Goal: Task Accomplishment & Management: Use online tool/utility

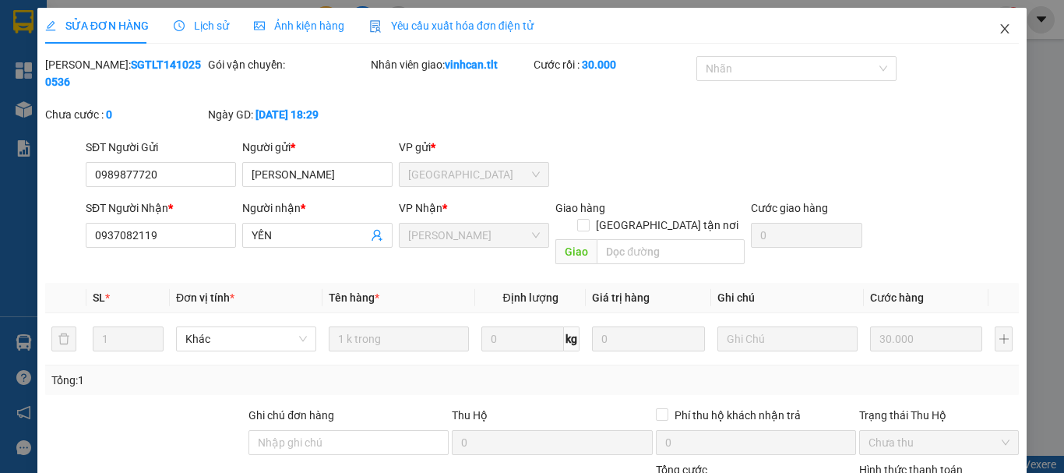
click at [999, 25] on icon "close" at bounding box center [1005, 29] width 12 height 12
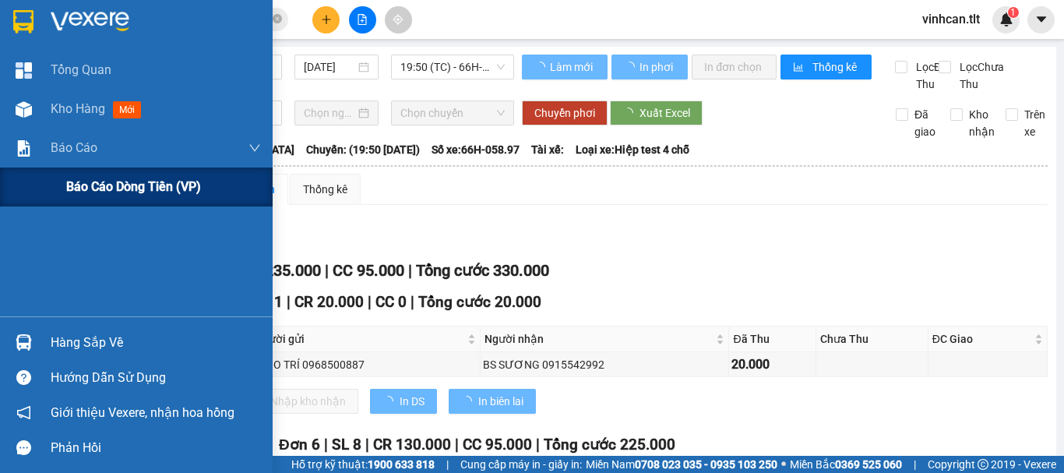
click at [131, 177] on span "Báo cáo dòng tiền (VP)" at bounding box center [133, 186] width 135 height 19
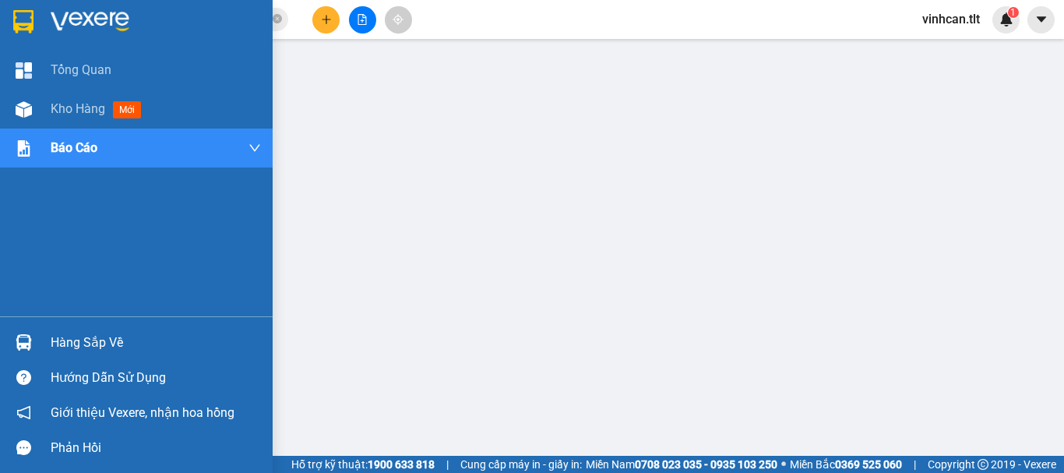
click at [32, 326] on div "Hàng sắp về" at bounding box center [136, 342] width 273 height 35
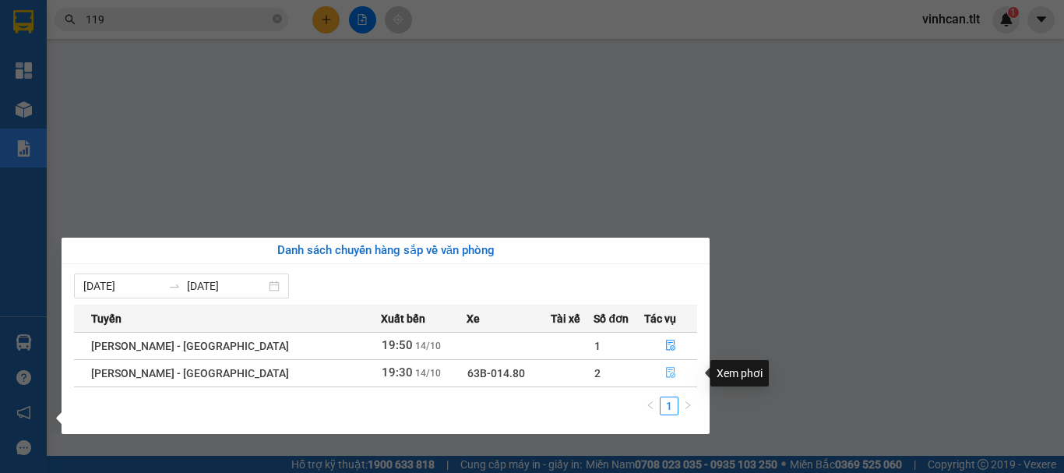
click at [672, 372] on button "button" at bounding box center [670, 373] width 51 height 25
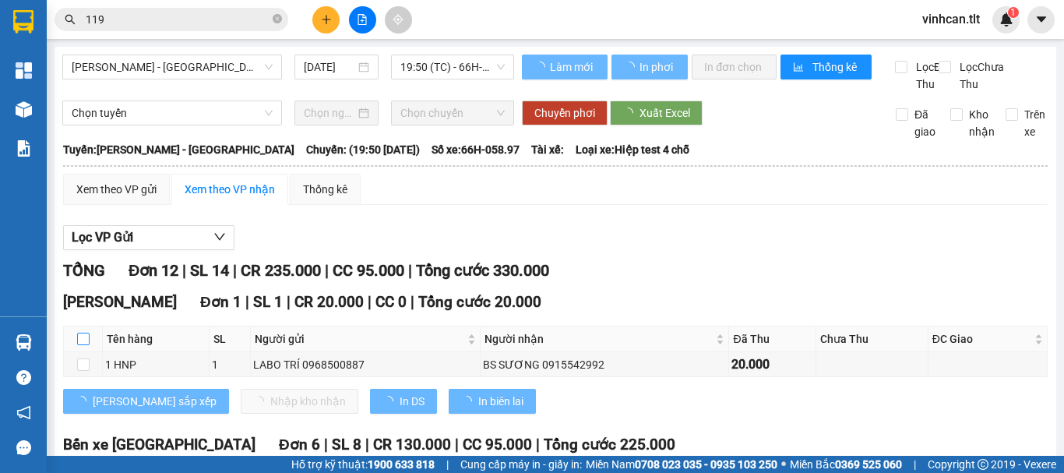
click at [84, 345] on input "checkbox" at bounding box center [83, 339] width 12 height 12
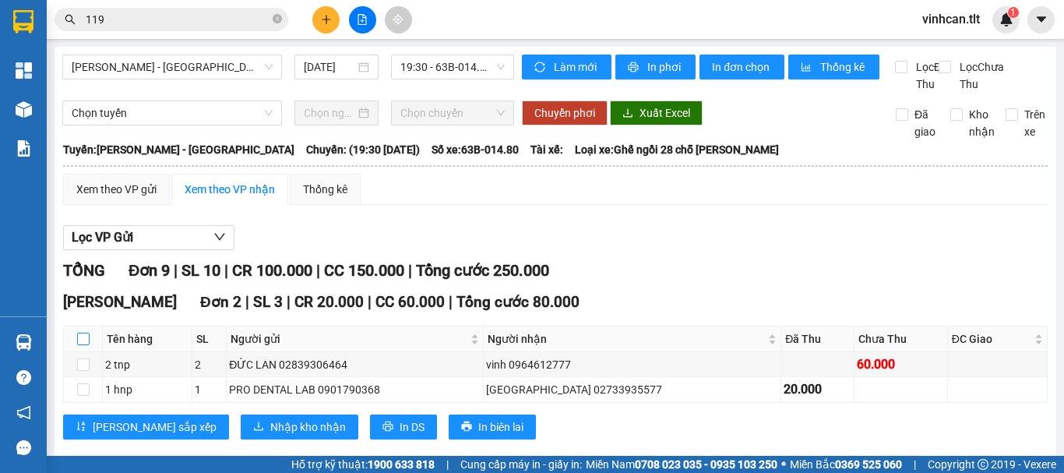
click at [82, 345] on input "checkbox" at bounding box center [83, 339] width 12 height 12
checkbox input "true"
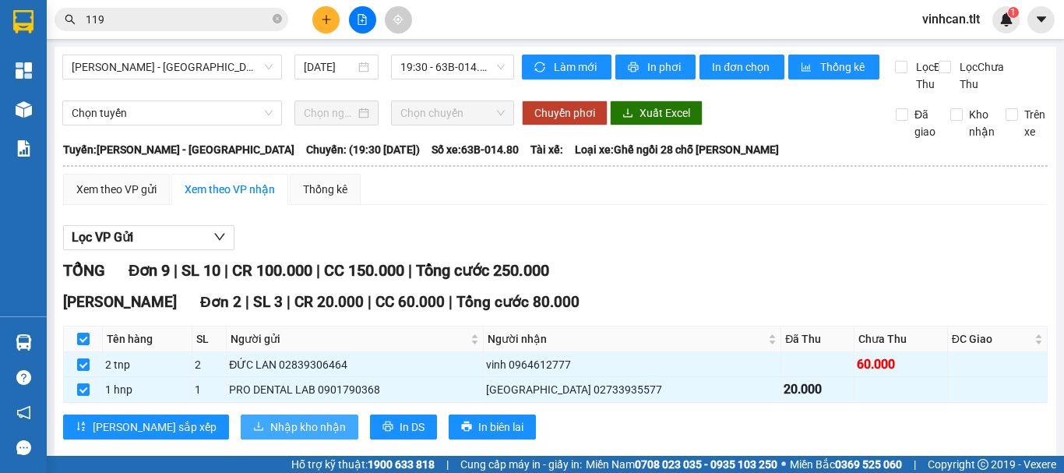
click at [270, 435] on span "Nhập kho nhận" at bounding box center [308, 426] width 76 height 17
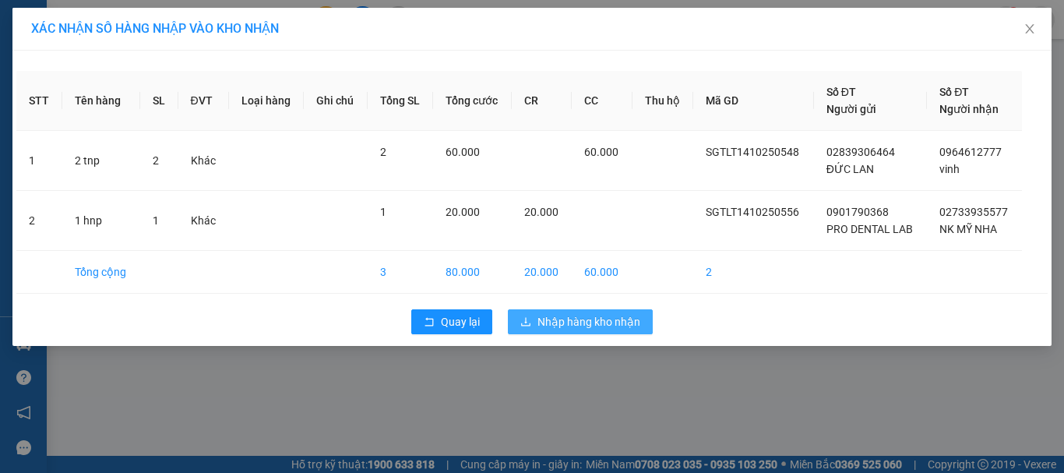
click at [561, 328] on span "Nhập hàng kho nhận" at bounding box center [589, 321] width 103 height 17
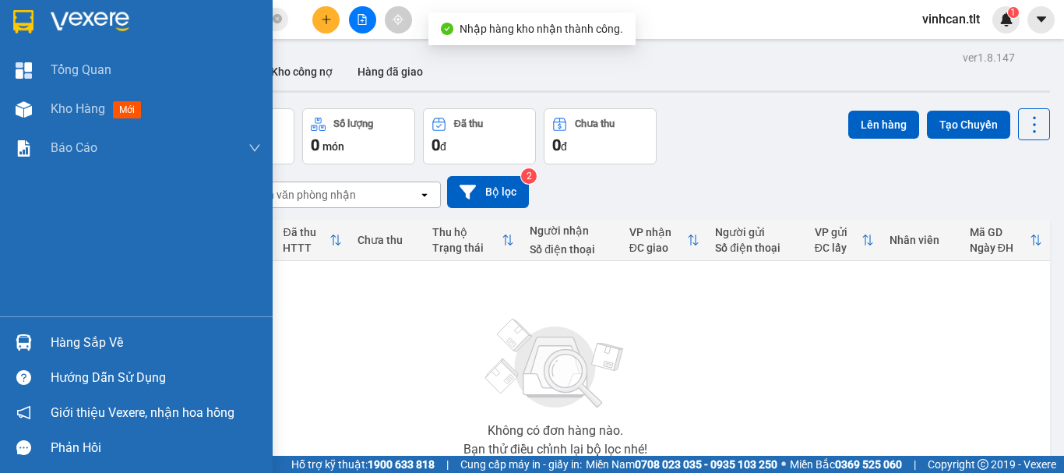
click at [26, 341] on img at bounding box center [24, 342] width 16 height 16
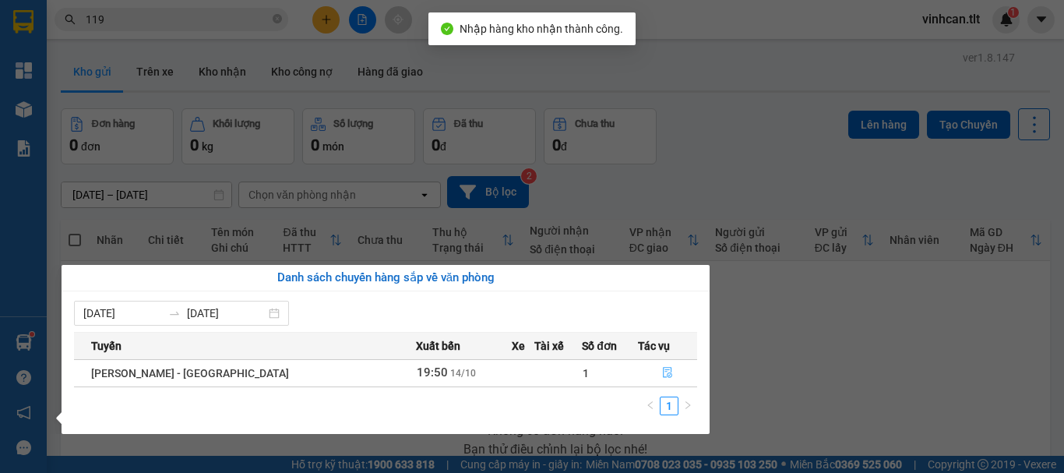
click at [647, 382] on button "button" at bounding box center [668, 373] width 58 height 25
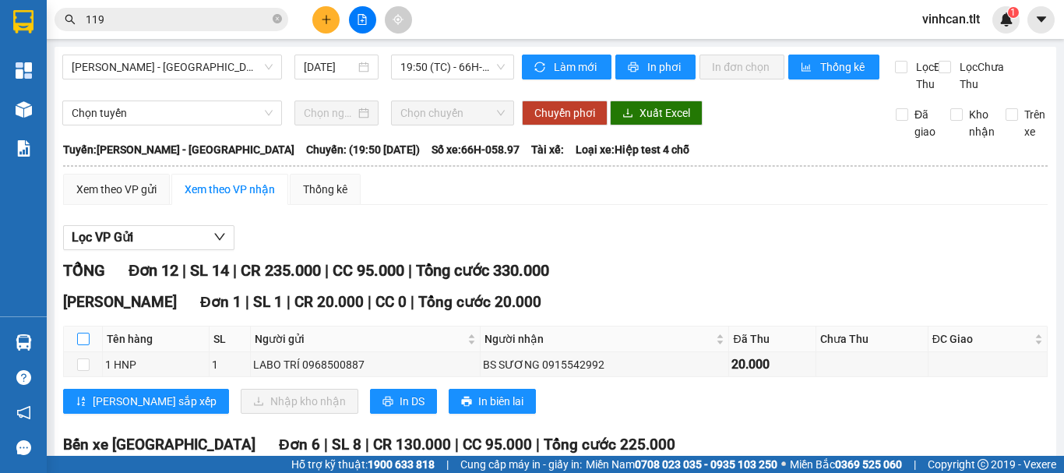
click at [86, 352] on th at bounding box center [83, 339] width 39 height 26
click at [86, 345] on input "checkbox" at bounding box center [83, 339] width 12 height 12
checkbox input "true"
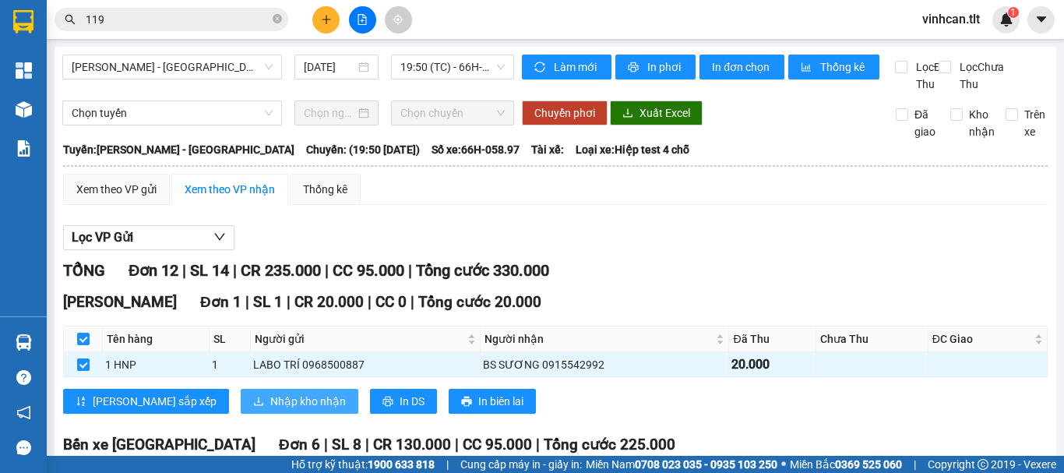
click at [270, 410] on span "Nhập kho nhận" at bounding box center [308, 401] width 76 height 17
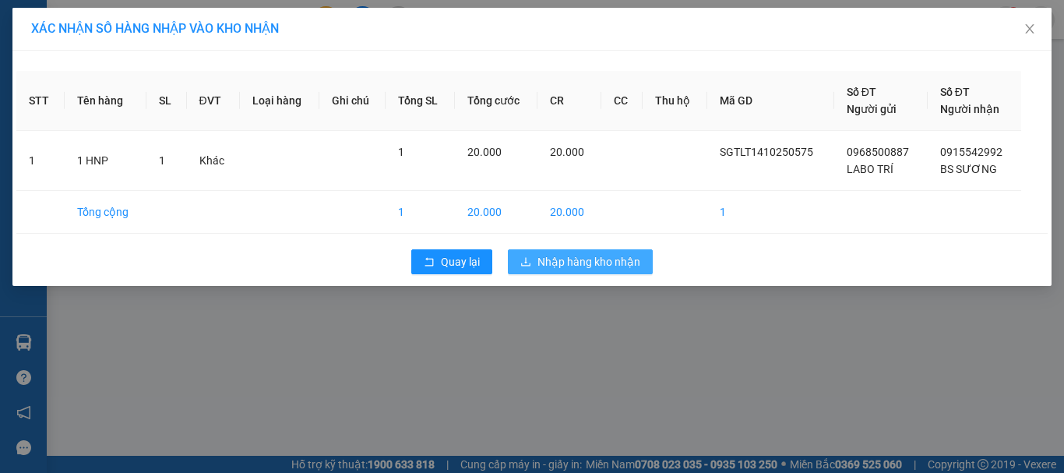
click at [574, 252] on button "Nhập hàng kho nhận" at bounding box center [580, 261] width 145 height 25
